Goal: Use online tool/utility: Utilize a website feature to perform a specific function

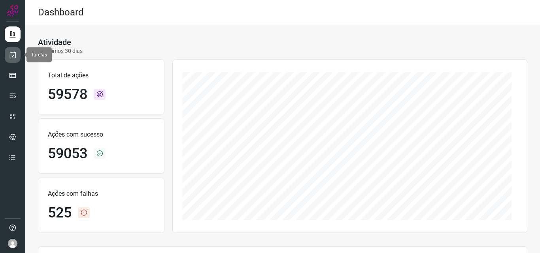
click at [9, 56] on icon at bounding box center [13, 55] width 8 height 8
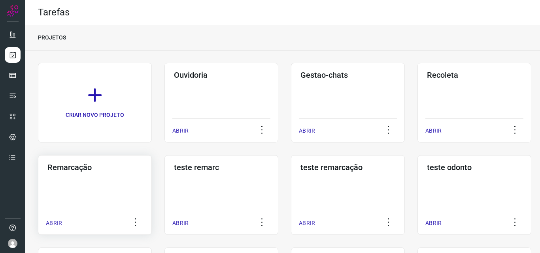
click at [128, 178] on div "Remarcação ABRIR" at bounding box center [95, 195] width 114 height 80
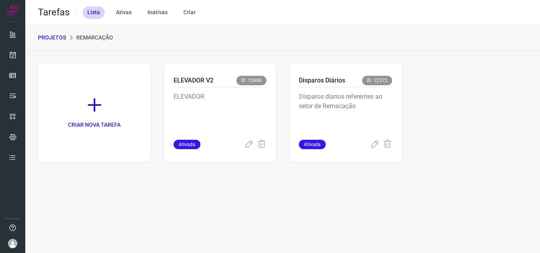
click at [357, 77] on div "Disparos Diários ID: 12372" at bounding box center [345, 81] width 93 height 11
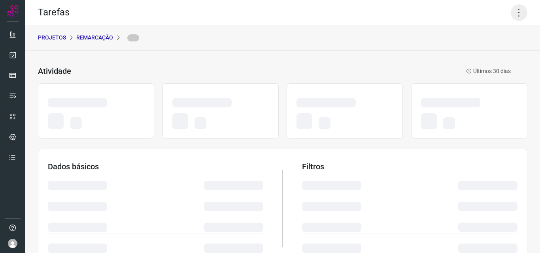
click at [511, 9] on icon at bounding box center [519, 12] width 17 height 17
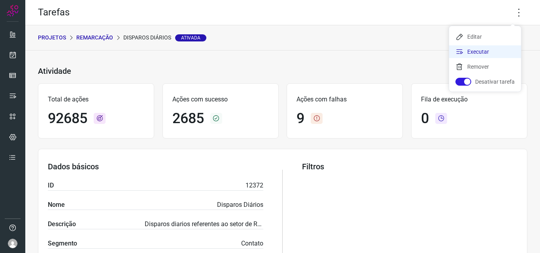
click at [483, 51] on li "Executar" at bounding box center [485, 51] width 72 height 13
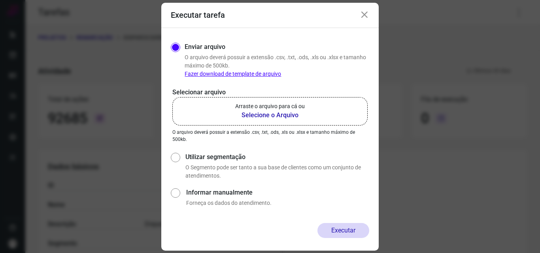
click at [311, 109] on label "Arraste o arquivo para cá ou Selecione o Arquivo" at bounding box center [269, 111] width 195 height 28
click at [0, 0] on input "Arraste o arquivo para cá ou Selecione o Arquivo" at bounding box center [0, 0] width 0 height 0
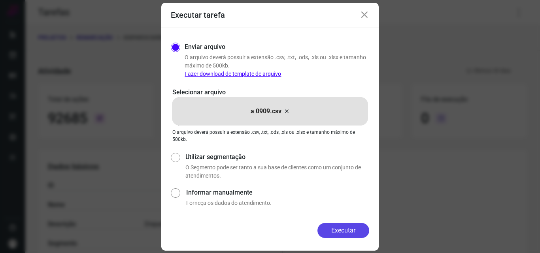
click at [353, 230] on button "Executar" at bounding box center [343, 230] width 52 height 15
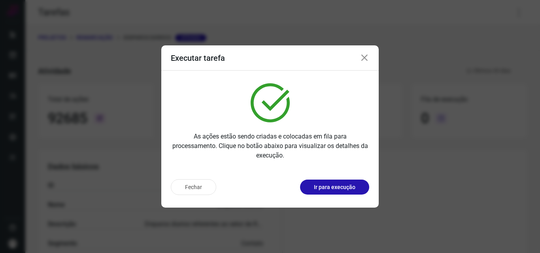
click at [342, 186] on p "Ir para execução" at bounding box center [334, 187] width 41 height 8
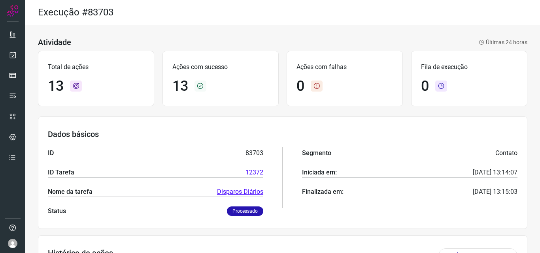
click at [21, 58] on div at bounding box center [12, 126] width 25 height 253
click at [15, 59] on link at bounding box center [13, 55] width 16 height 16
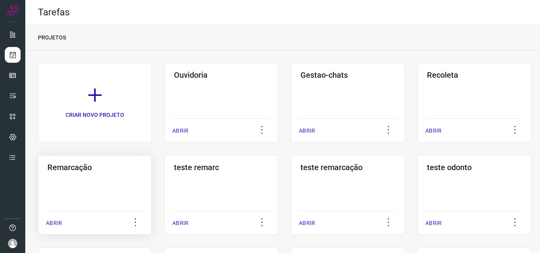
click at [112, 175] on div "Remarcação ABRIR" at bounding box center [95, 195] width 114 height 80
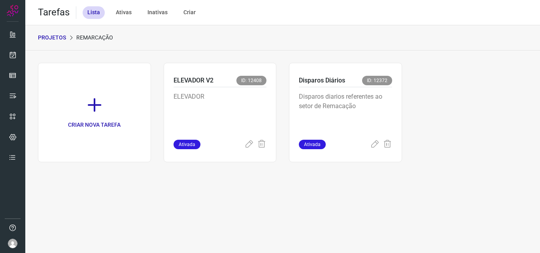
click at [349, 103] on p "Disparos diarios referentes ao setor de Remacação" at bounding box center [345, 112] width 93 height 40
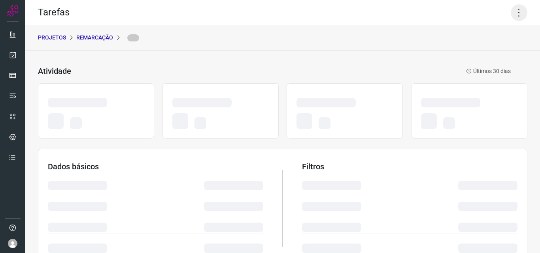
click at [514, 15] on icon at bounding box center [519, 12] width 17 height 17
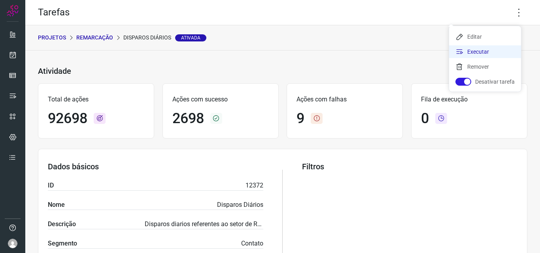
click at [480, 47] on li "Executar" at bounding box center [485, 51] width 72 height 13
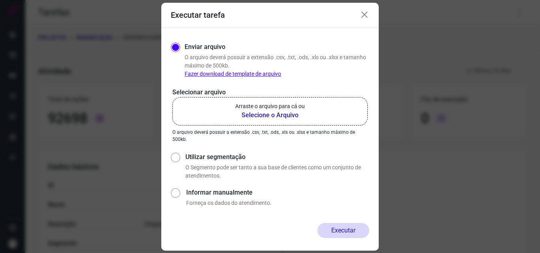
click at [313, 109] on label "Arraste o arquivo para cá ou Selecione o Arquivo" at bounding box center [269, 111] width 195 height 28
click at [0, 0] on input "Arraste o arquivo para cá ou Selecione o Arquivo" at bounding box center [0, 0] width 0 height 0
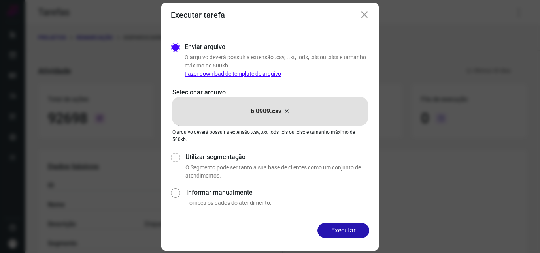
click at [347, 219] on div "Enviar arquivo O arquivo deverá possuir a extensão .csv, .txt, .ods, .xls ou .x…" at bounding box center [269, 125] width 217 height 195
click at [344, 231] on button "Executar" at bounding box center [343, 230] width 52 height 15
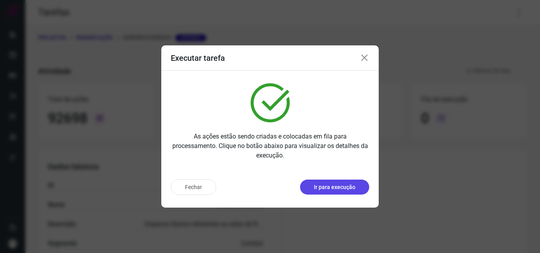
click at [343, 194] on button "Ir para execução" at bounding box center [334, 187] width 69 height 15
